Goal: Task Accomplishment & Management: Use online tool/utility

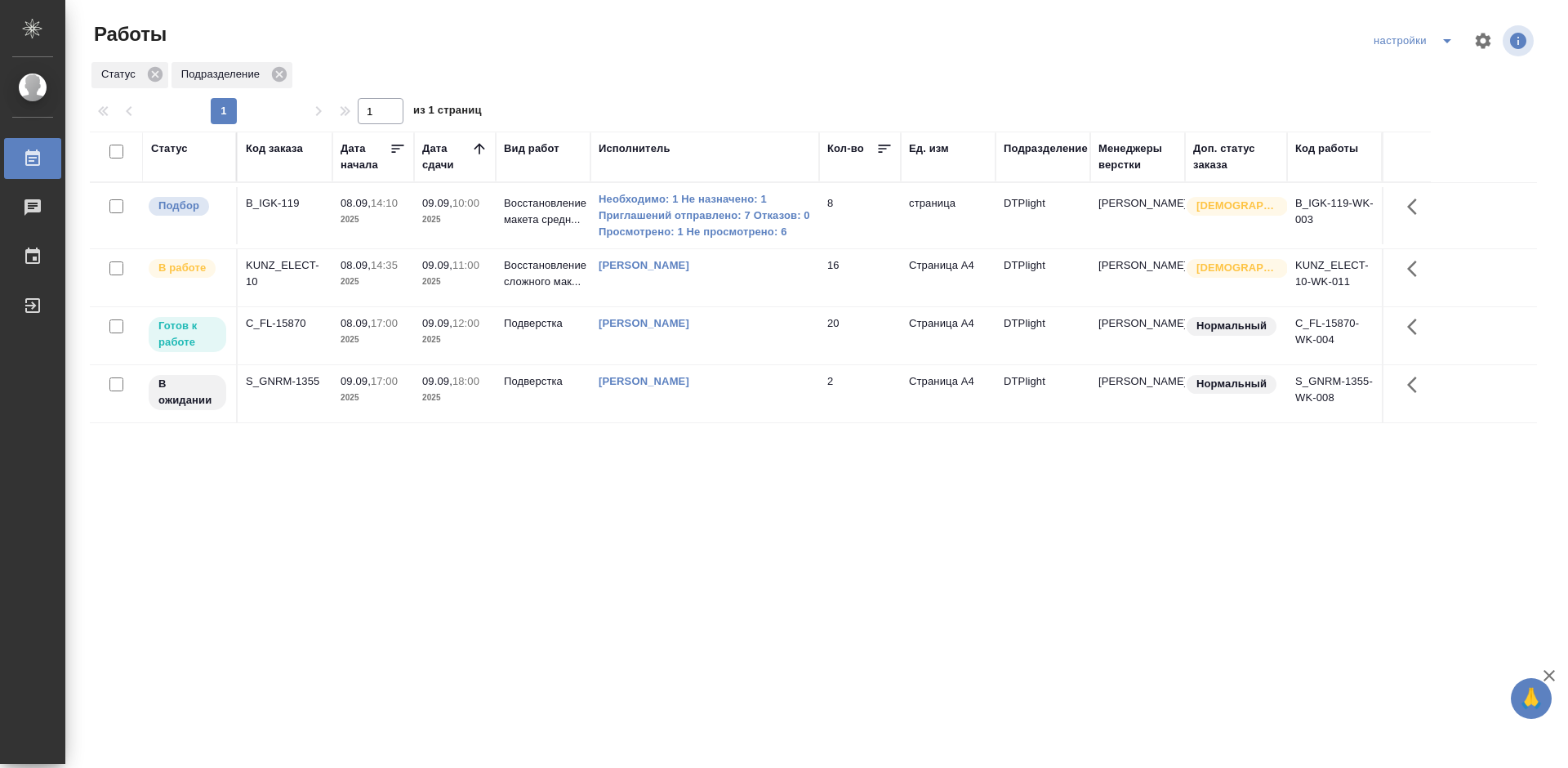
click at [279, 319] on div "C_FL-15870" at bounding box center [285, 323] width 78 height 16
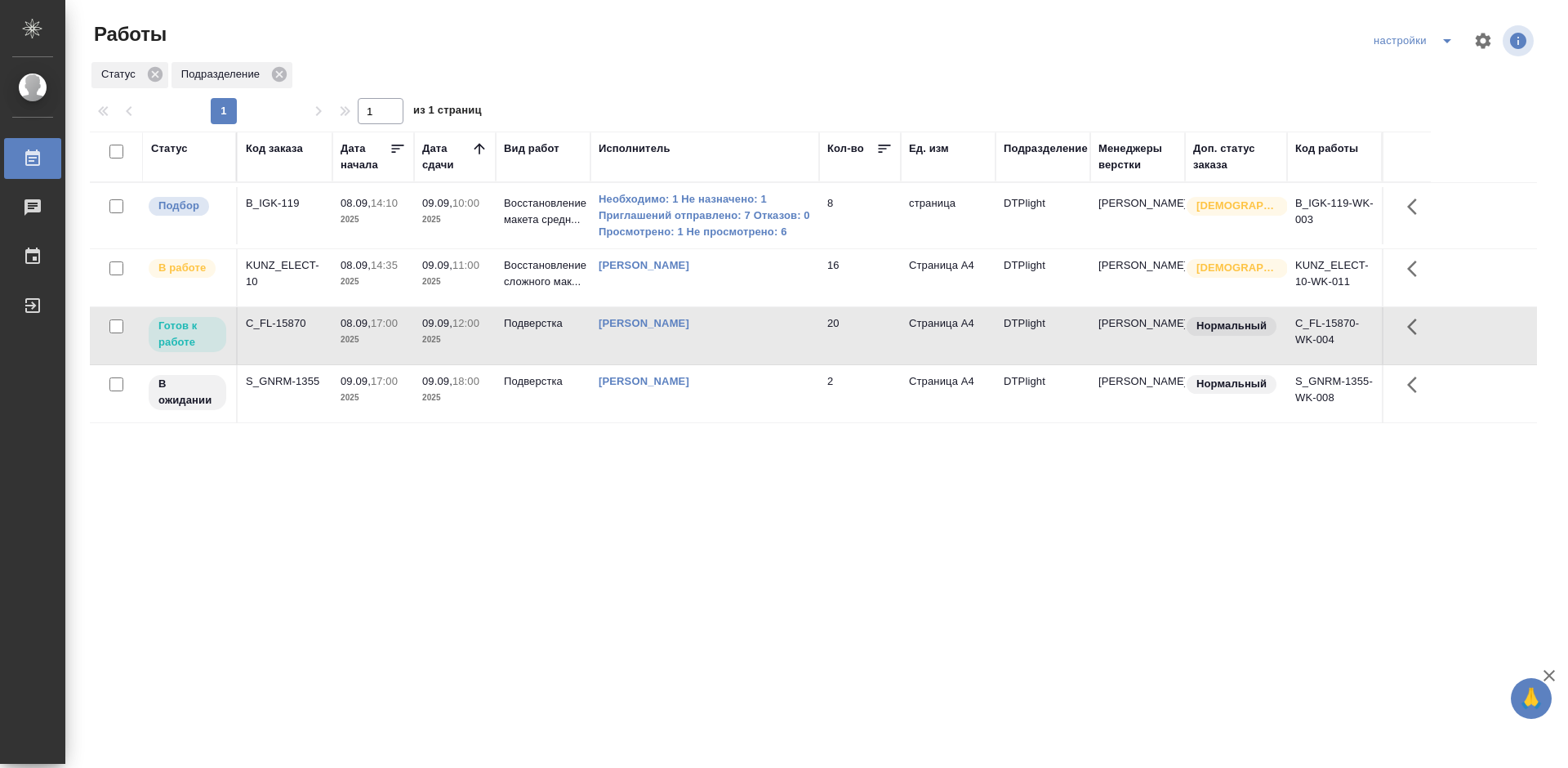
click at [272, 324] on div "C_FL-15870" at bounding box center [285, 323] width 78 height 16
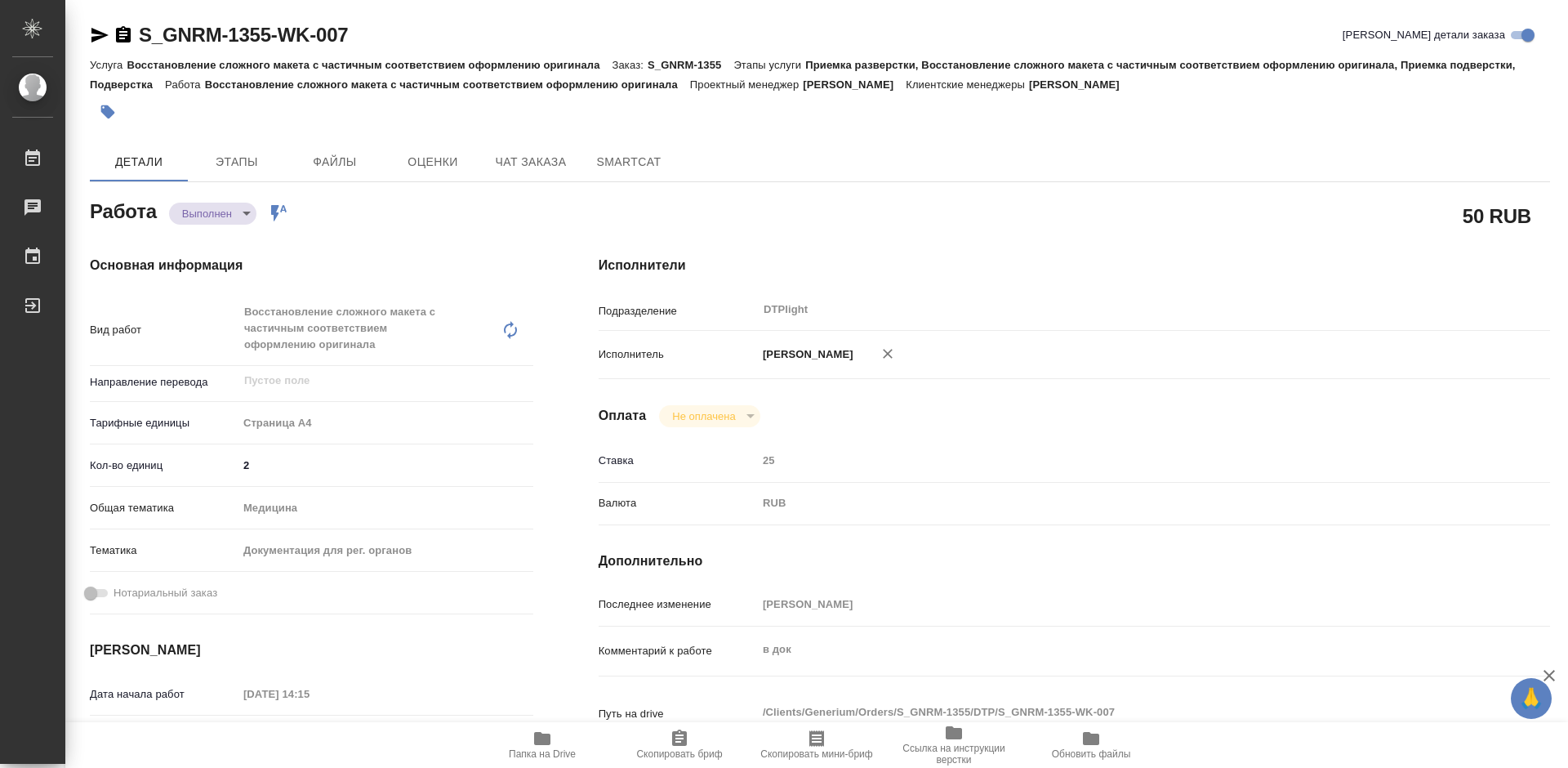
scroll to position [327, 0]
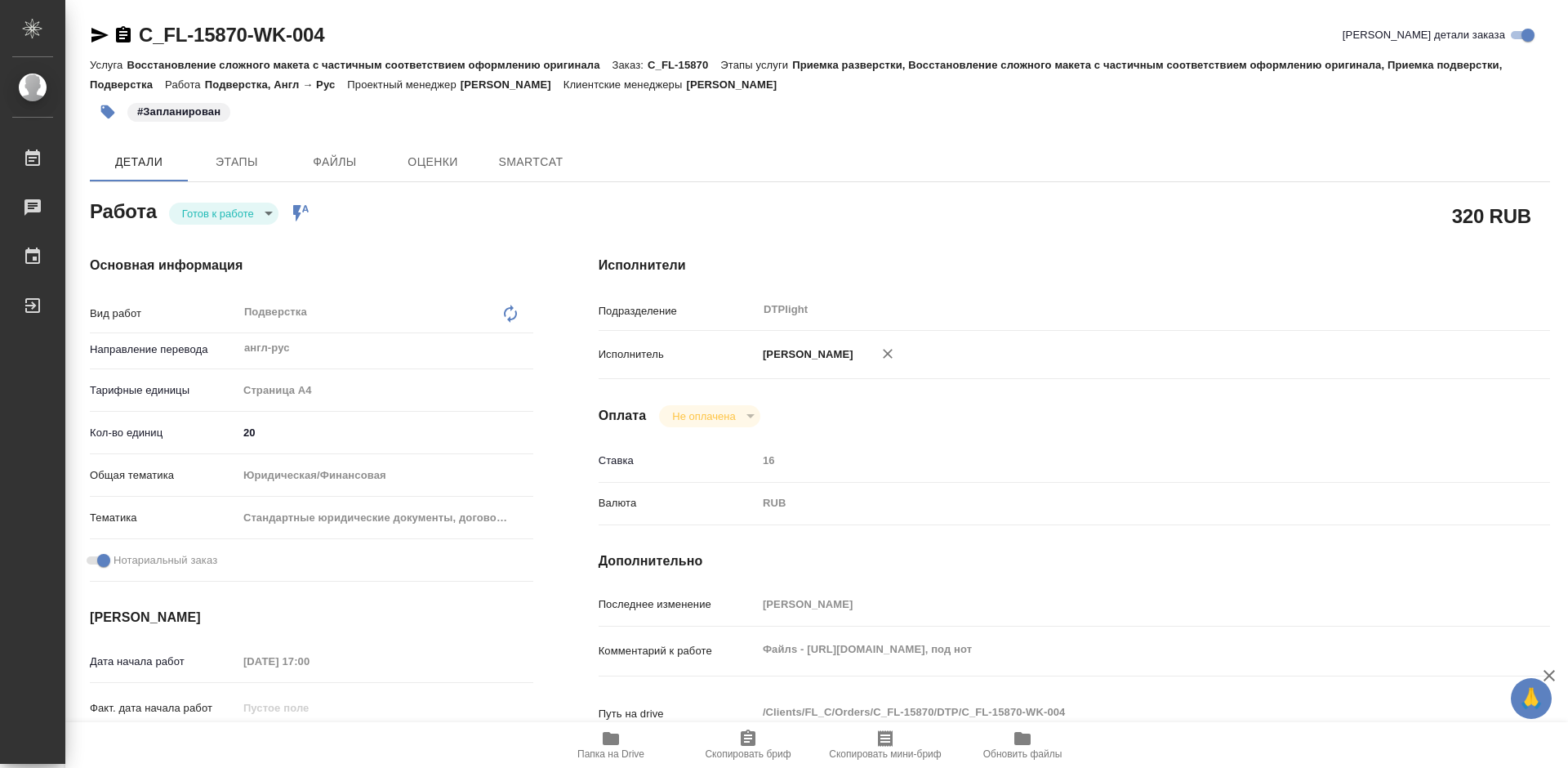
type textarea "x"
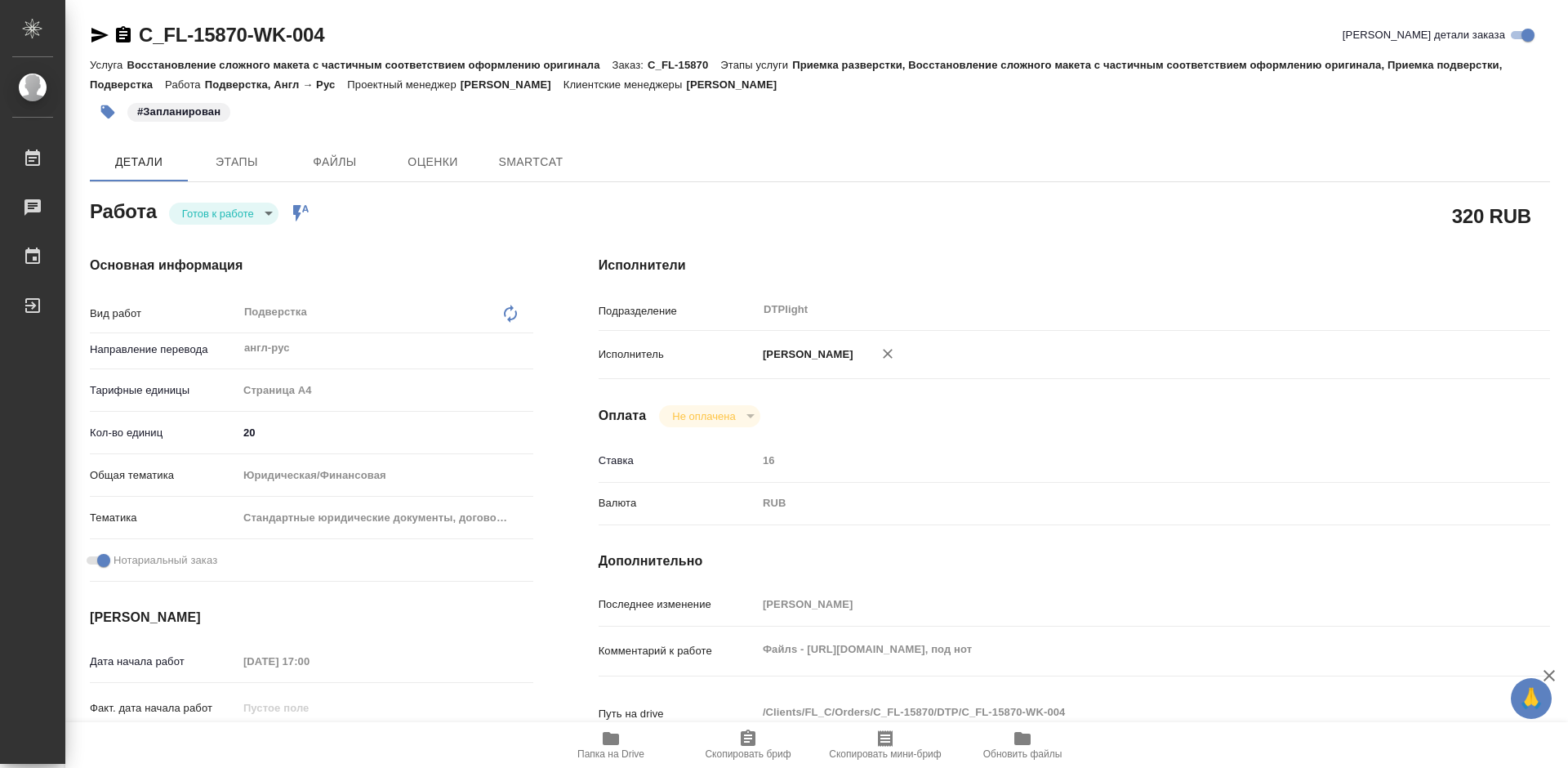
type textarea "x"
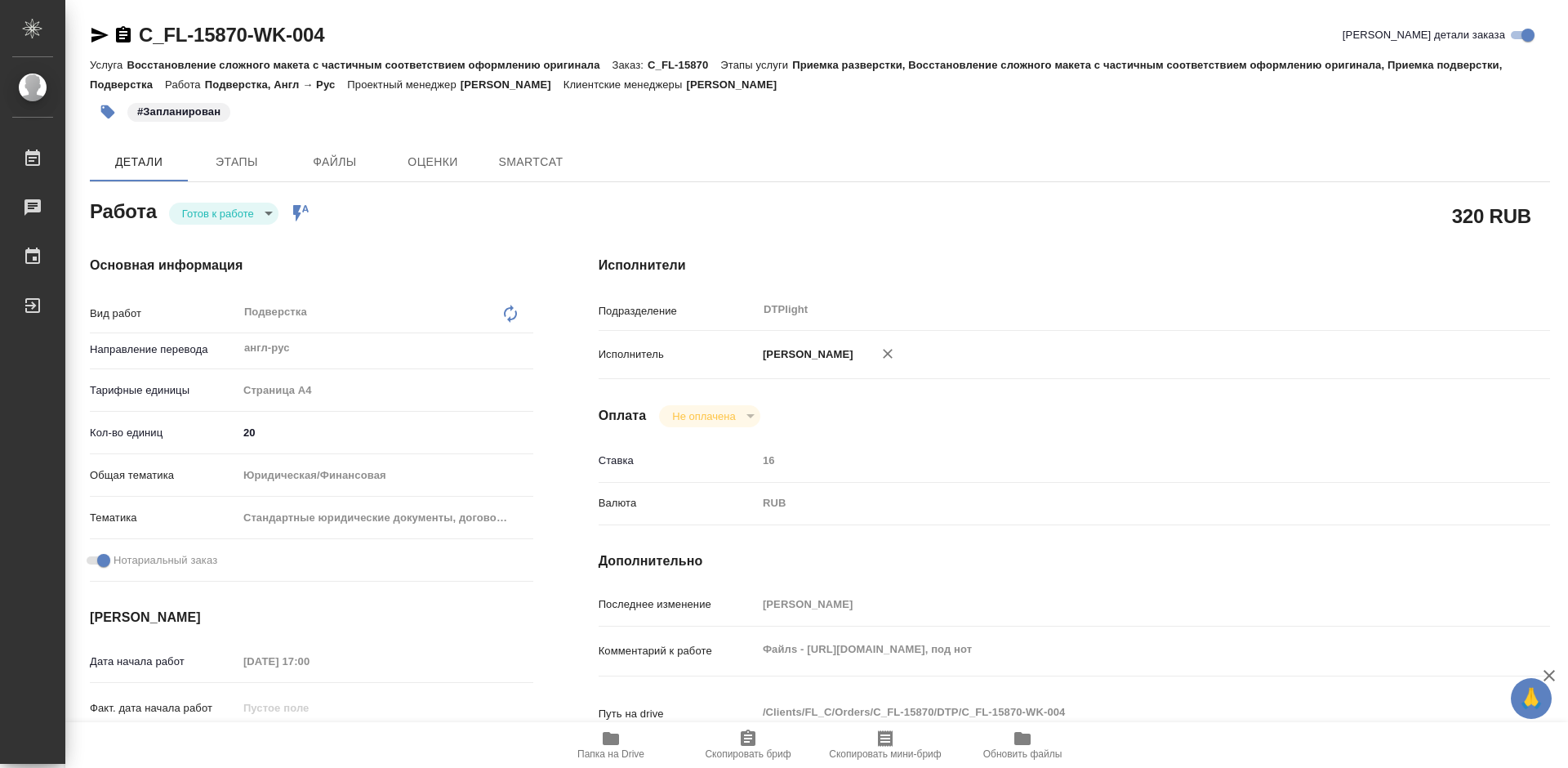
type textarea "x"
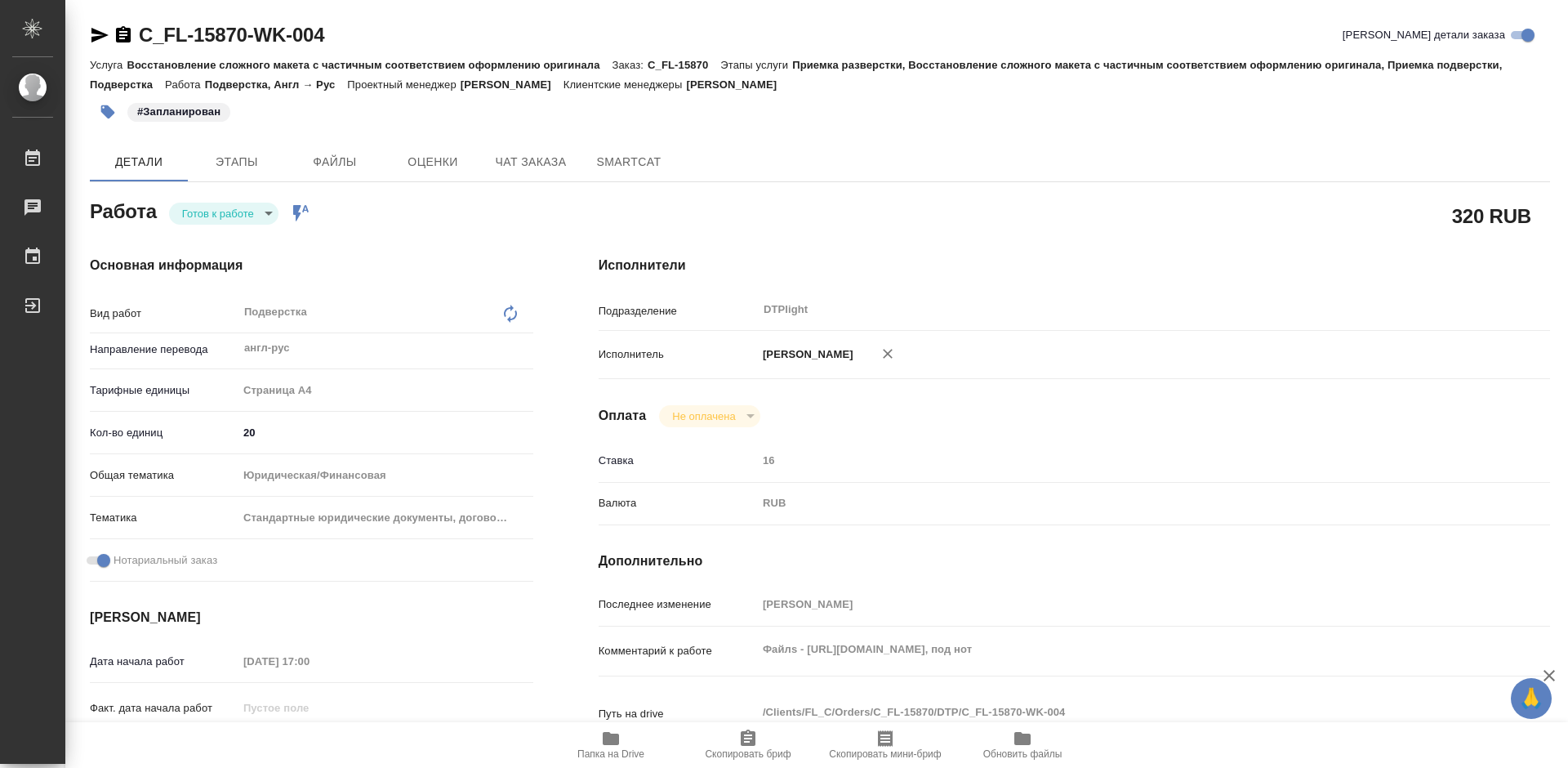
click at [238, 217] on body "🙏 .cls-1 fill:#fff; AWATERA Tretyakova Mariya Работы Чаты График Выйти C_FL-158…" at bounding box center [784, 384] width 1568 height 768
type textarea "x"
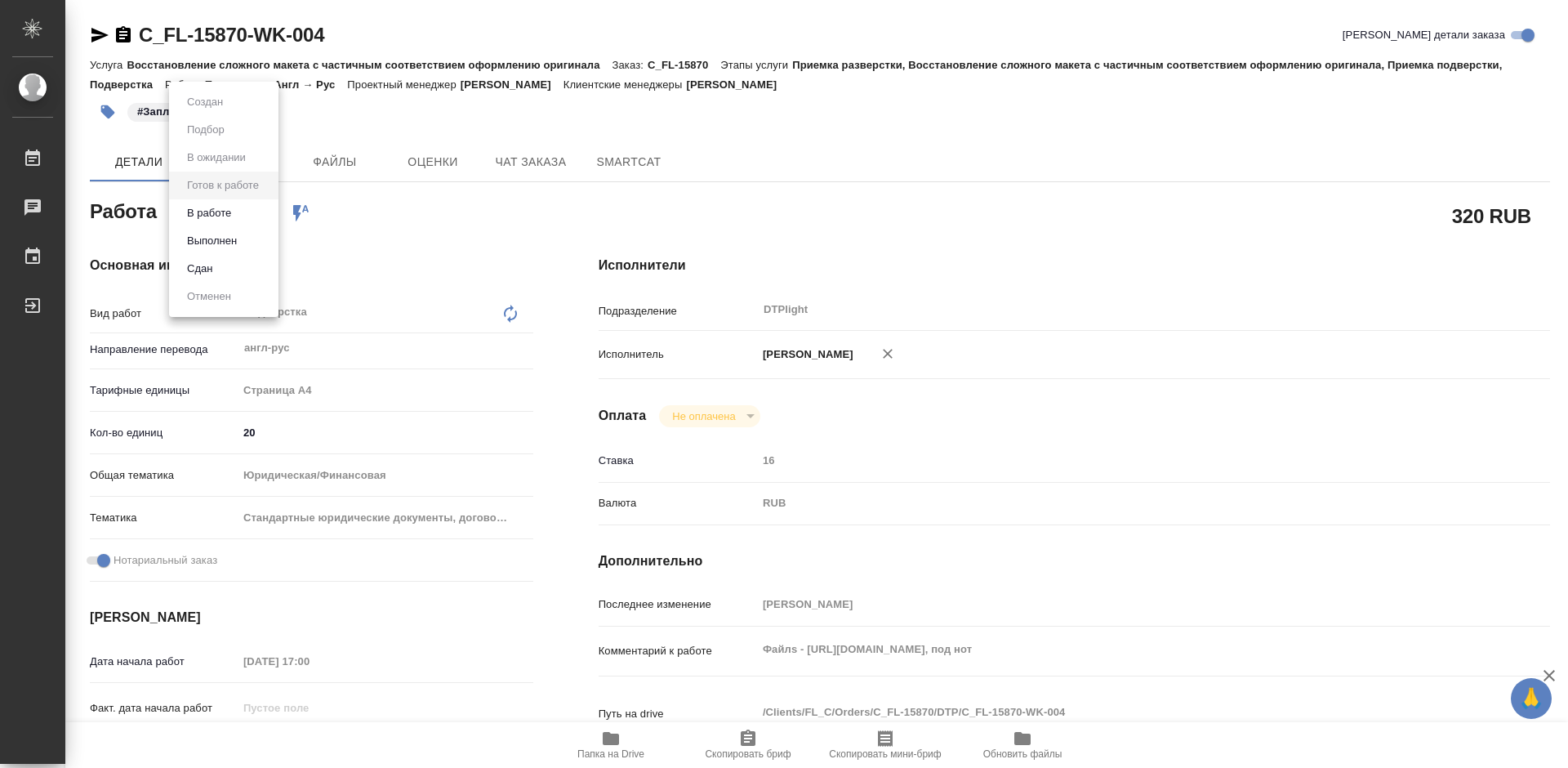
type textarea "x"
click at [232, 214] on button "В работе" at bounding box center [209, 213] width 54 height 18
type textarea "x"
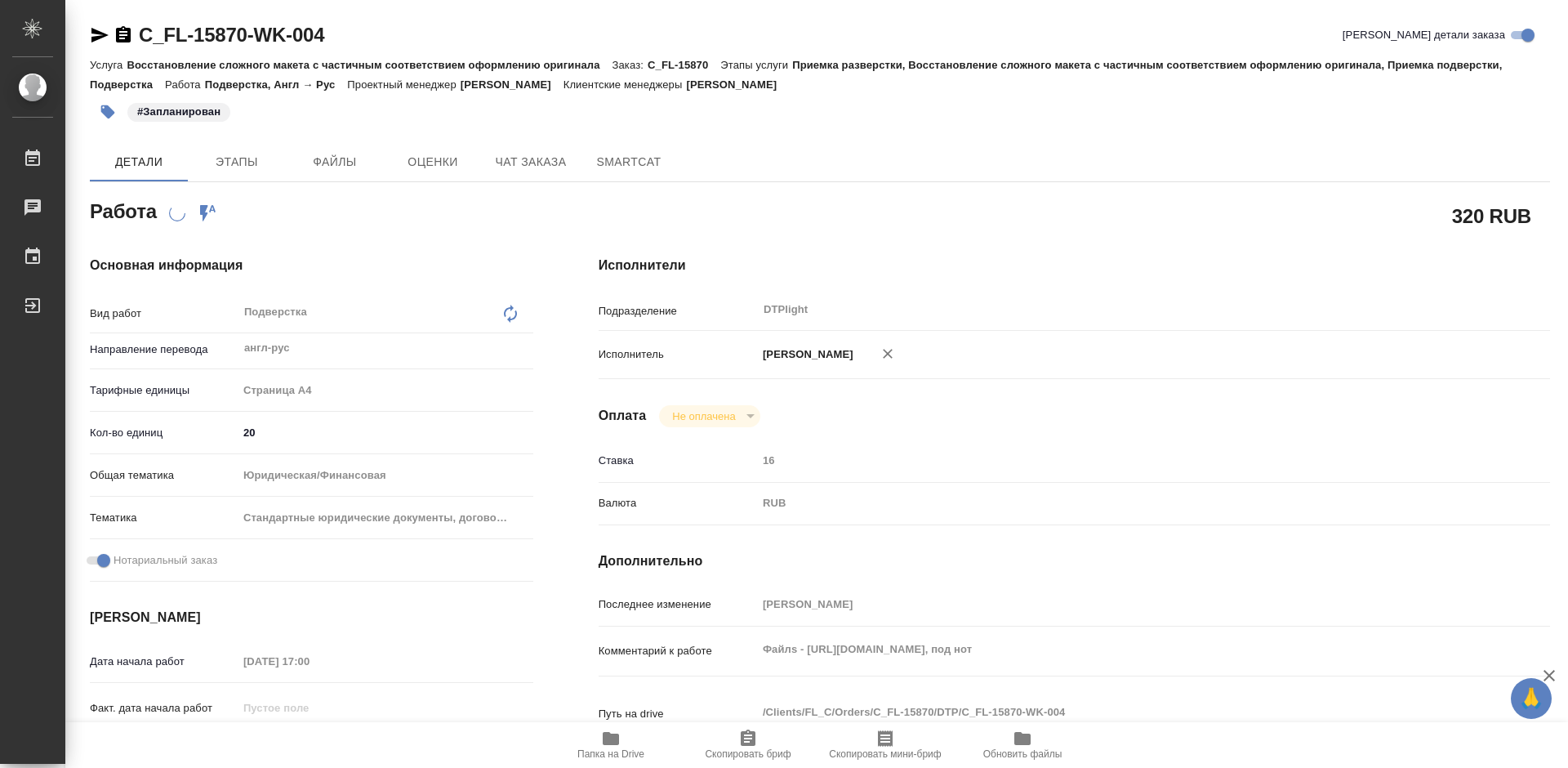
type textarea "x"
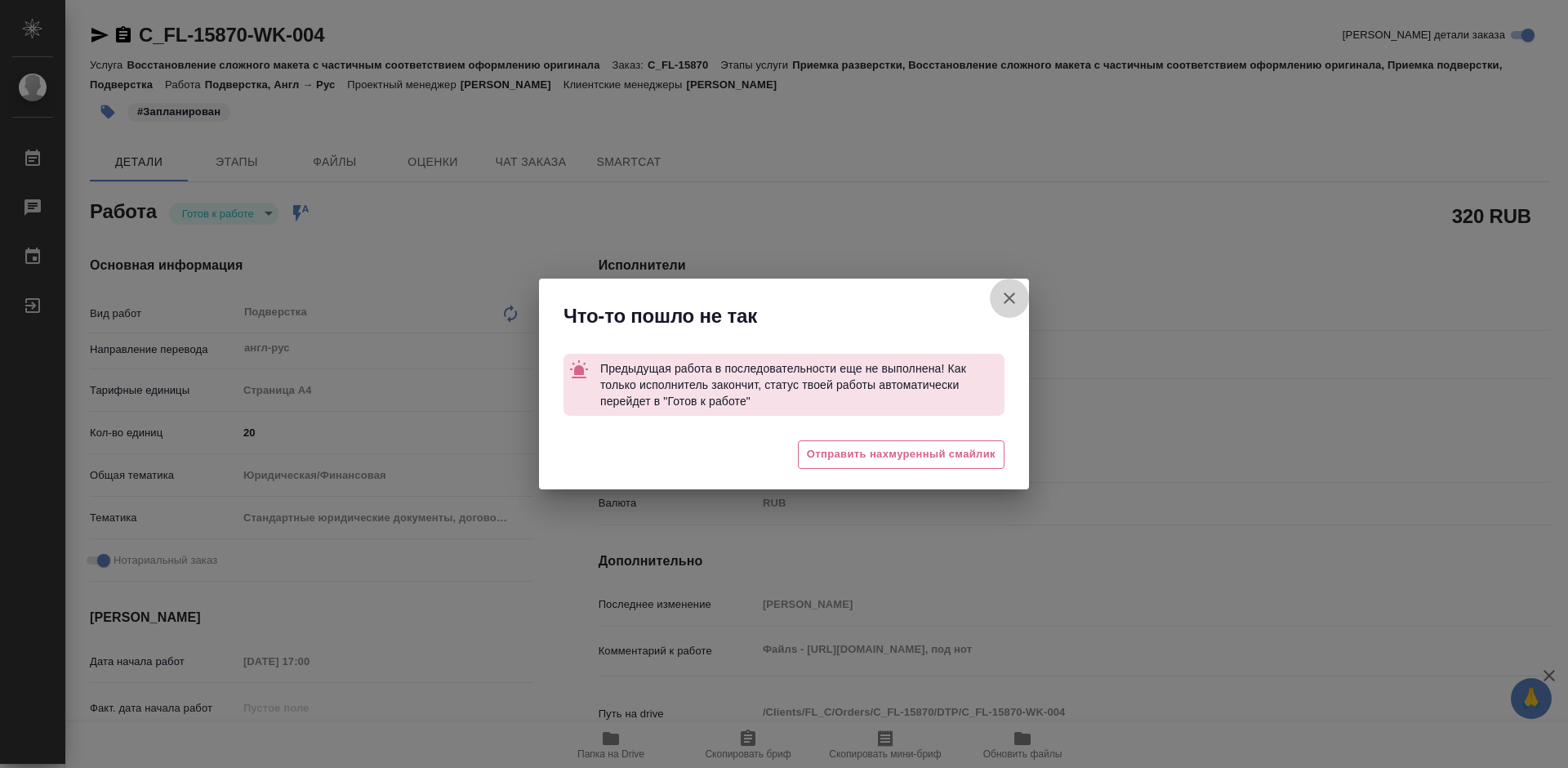
click at [1010, 298] on icon "button" at bounding box center [1010, 298] width 12 height 12
type textarea "x"
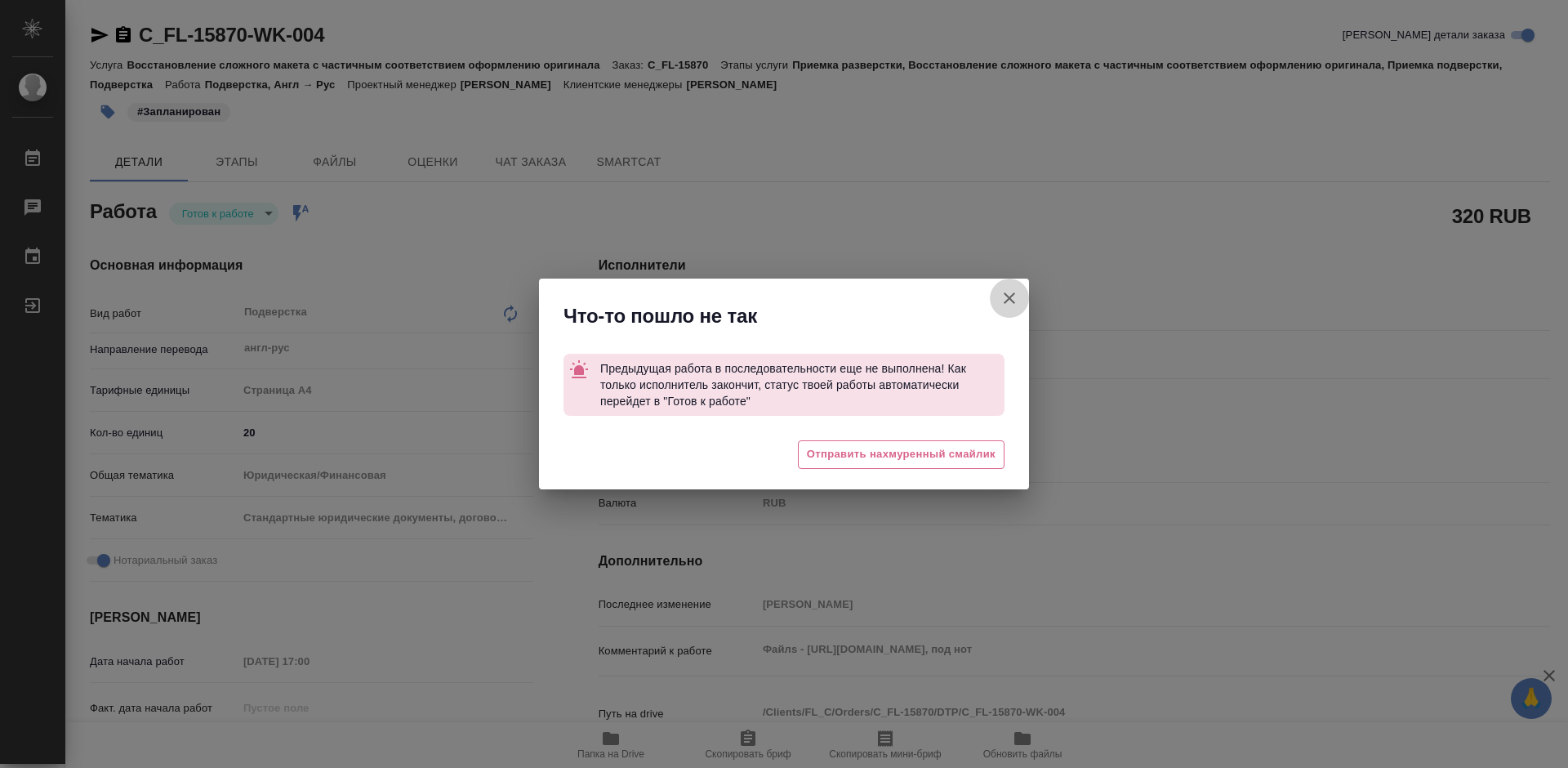
type textarea "x"
